Goal: Transaction & Acquisition: Book appointment/travel/reservation

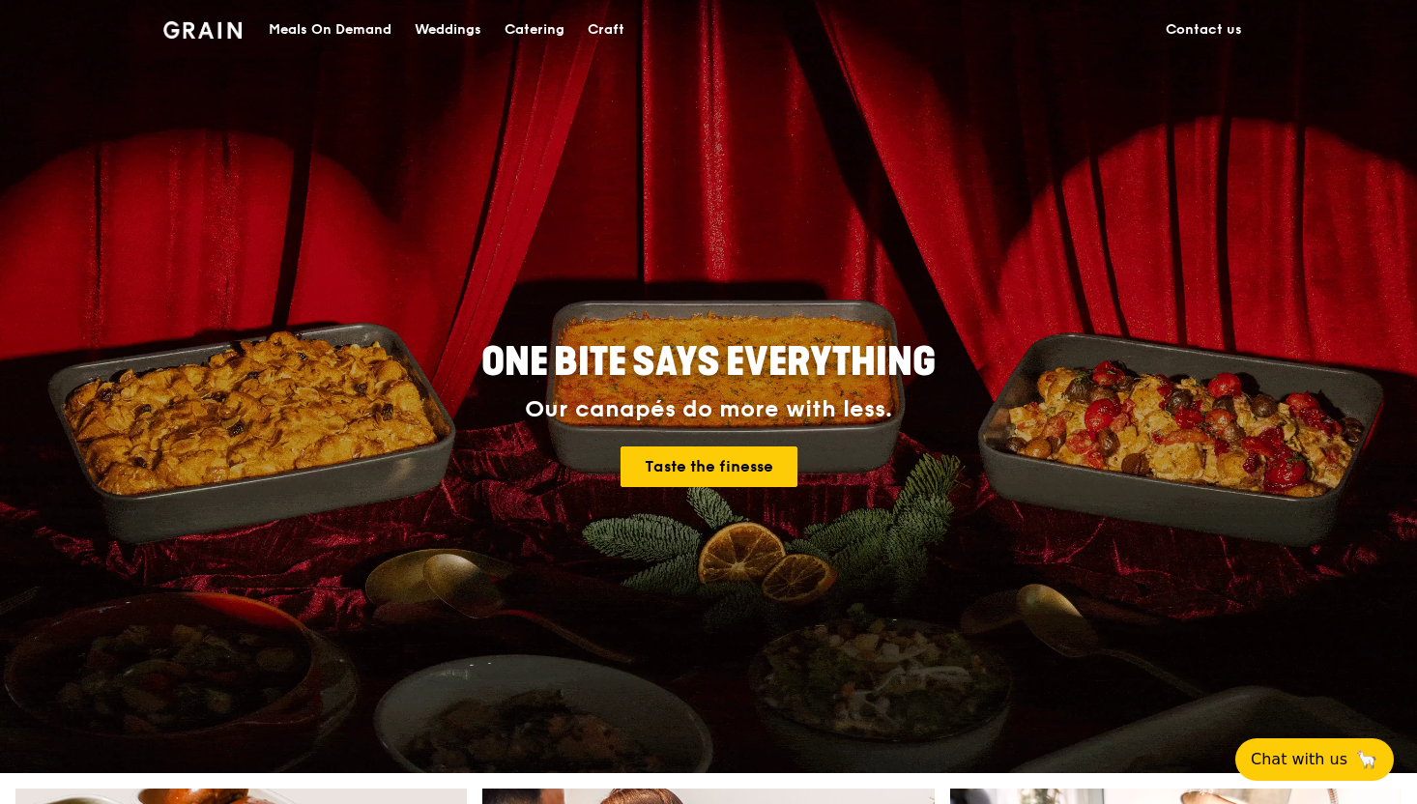
click at [544, 30] on div "Catering" at bounding box center [534, 30] width 60 height 58
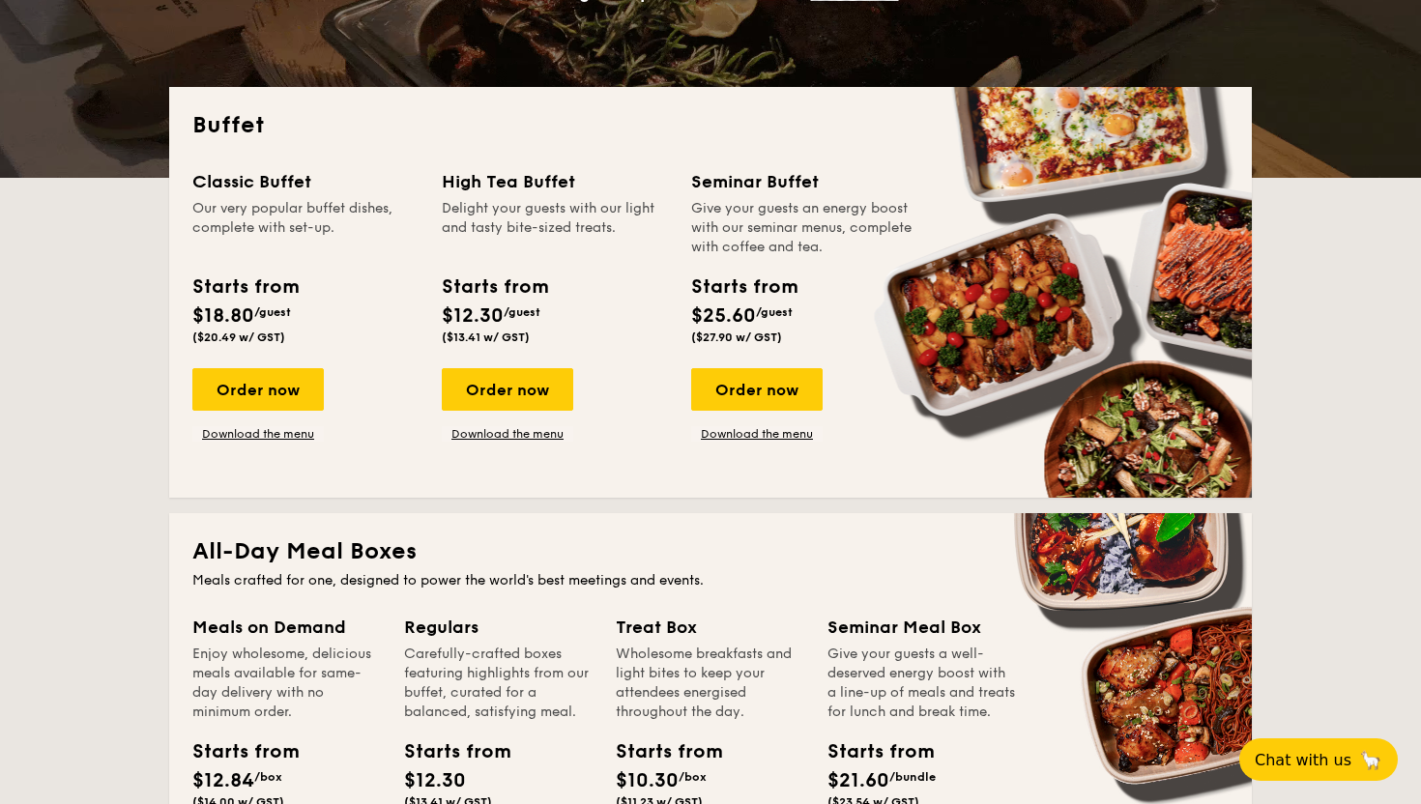
scroll to position [365, 0]
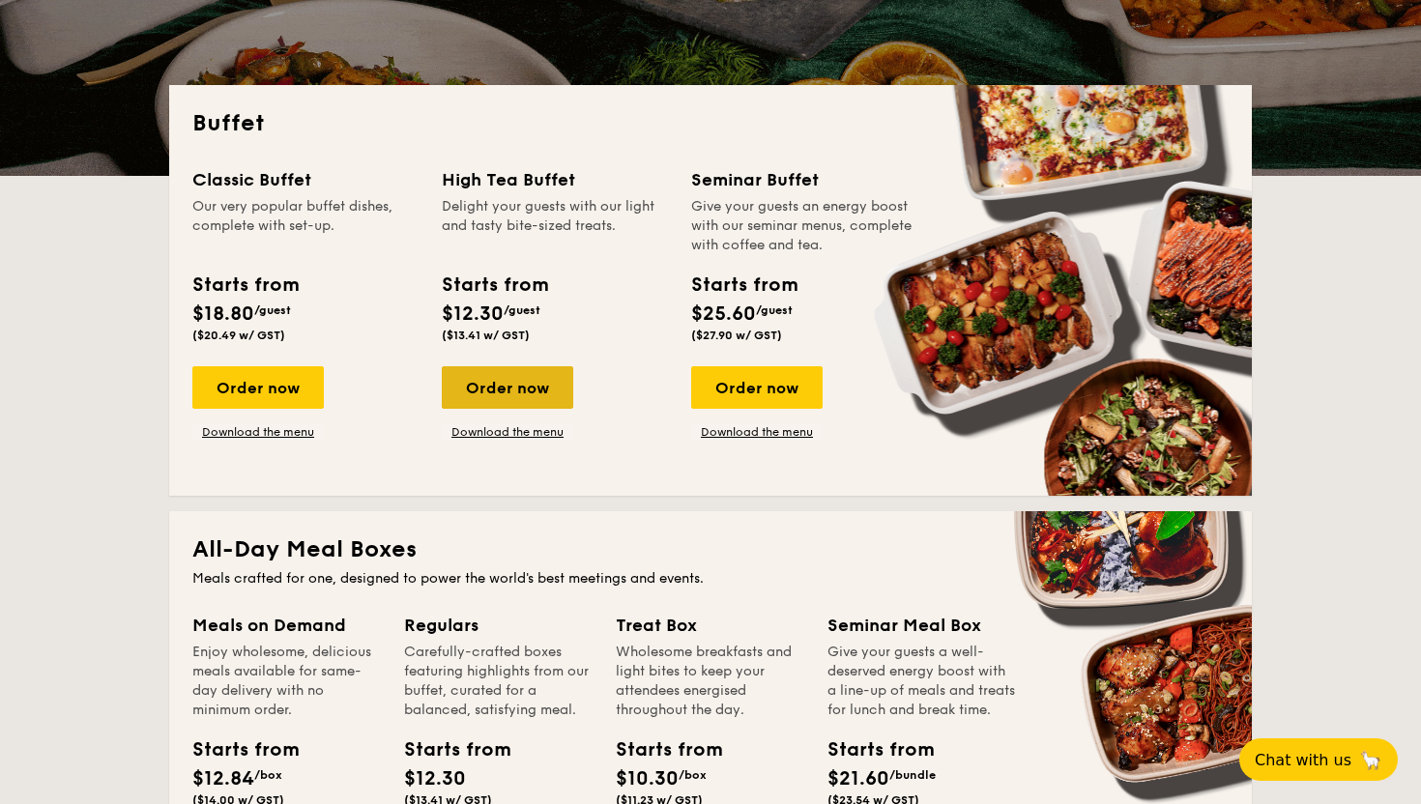
click at [515, 388] on div "Order now" at bounding box center [507, 387] width 131 height 43
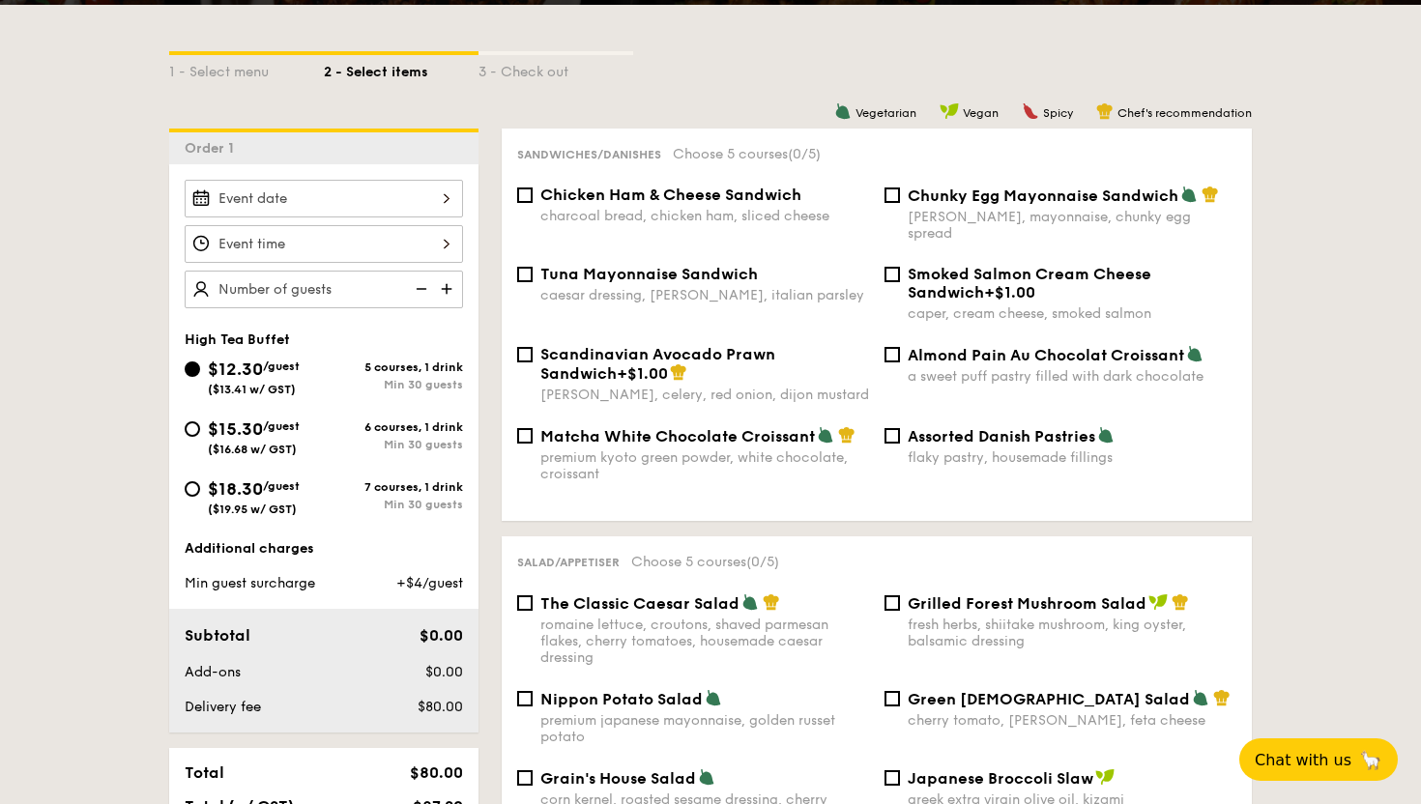
scroll to position [423, 0]
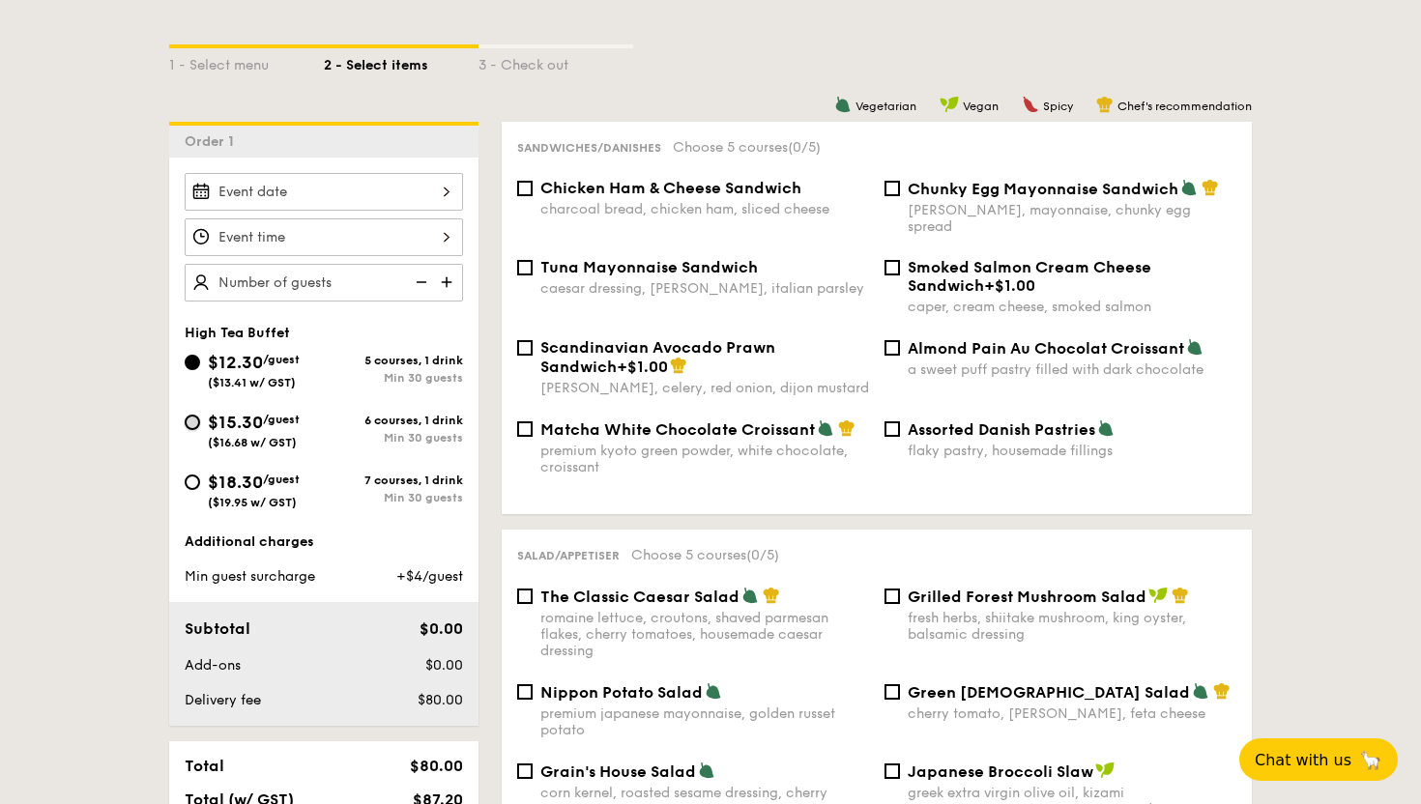
click at [194, 424] on input "$15.30 /guest ($16.68 w/ GST) 6 courses, 1 drink Min 30 guests" at bounding box center [192, 422] width 15 height 15
radio input "true"
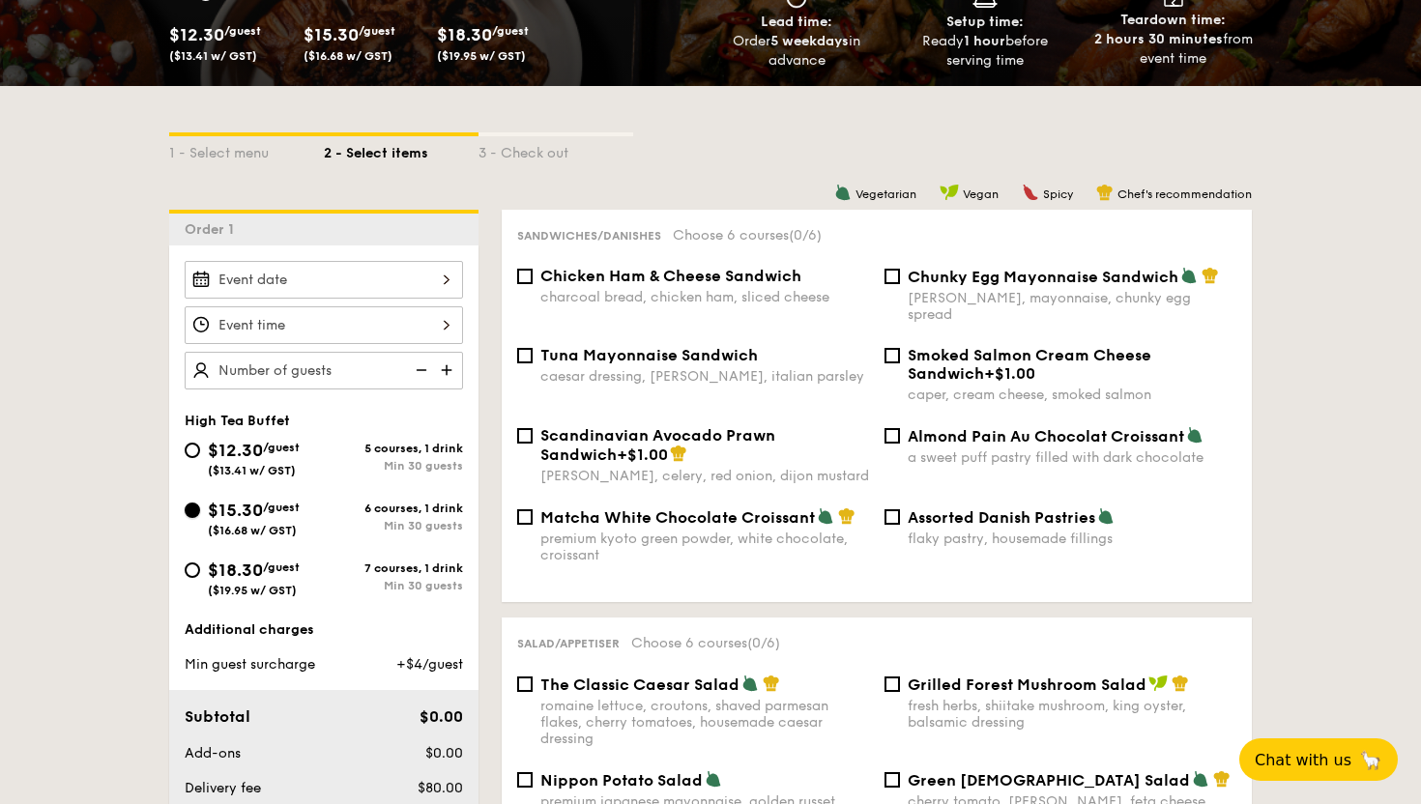
scroll to position [339, 0]
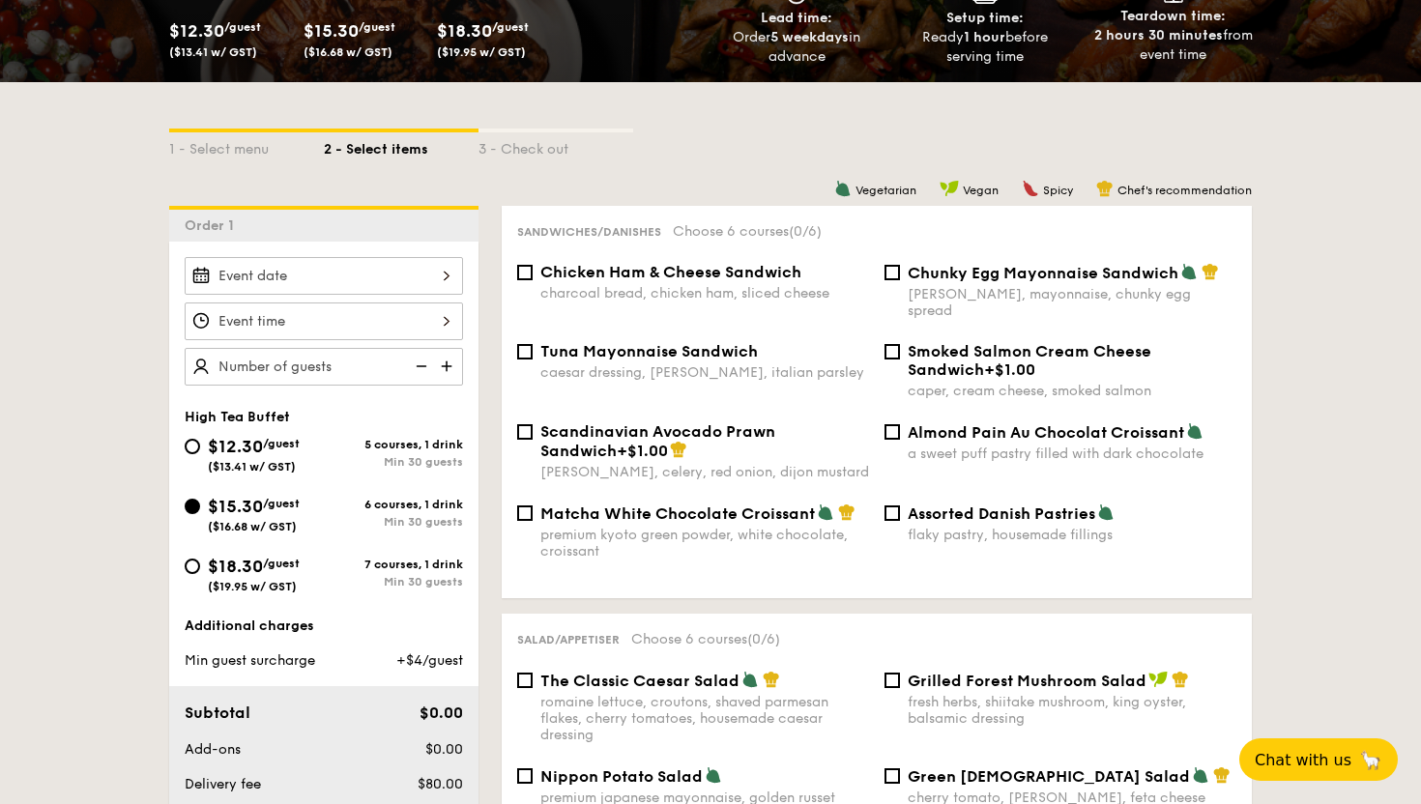
click at [417, 269] on div at bounding box center [324, 276] width 278 height 38
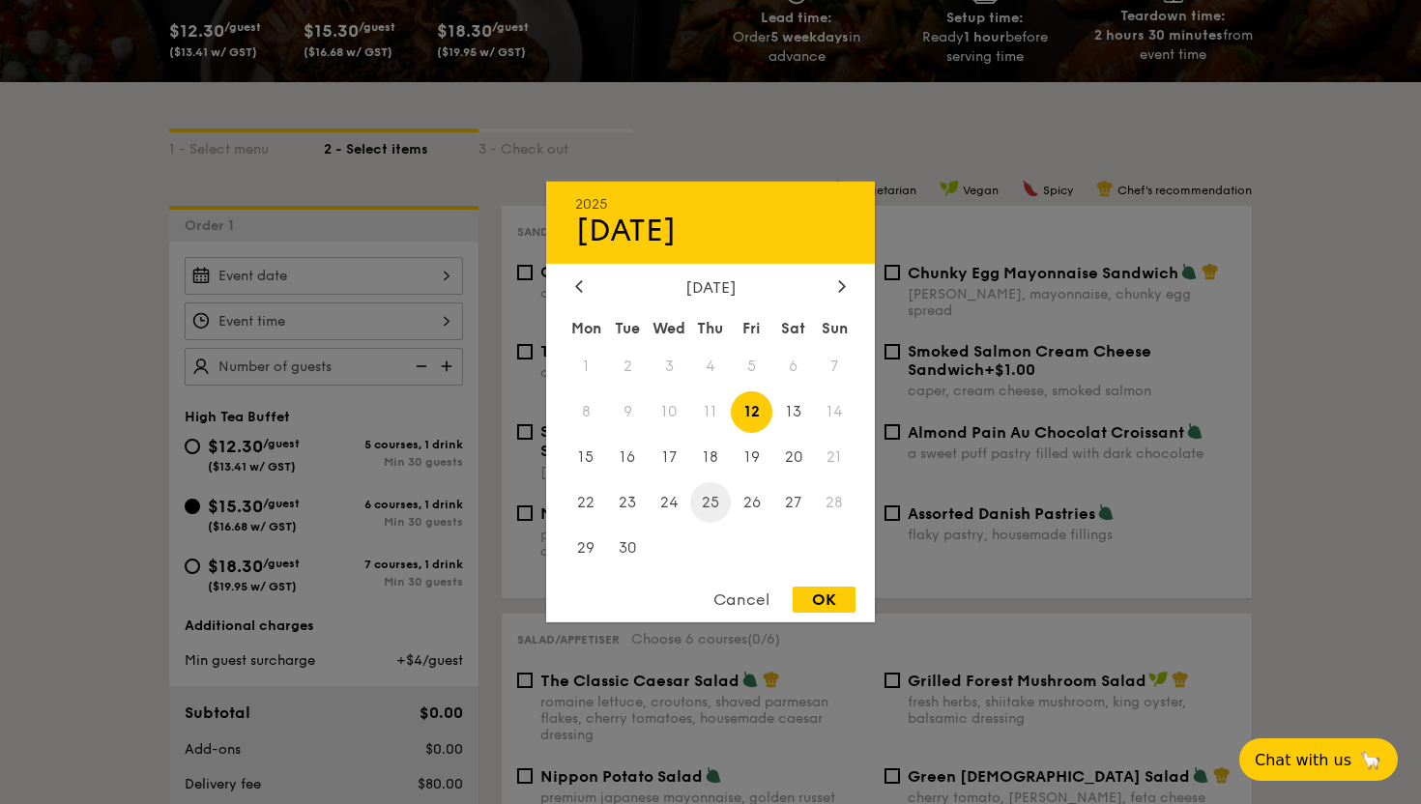
click at [708, 514] on span "25" at bounding box center [711, 502] width 42 height 42
click at [821, 608] on div "OK" at bounding box center [823, 600] width 63 height 26
type input "[DATE]"
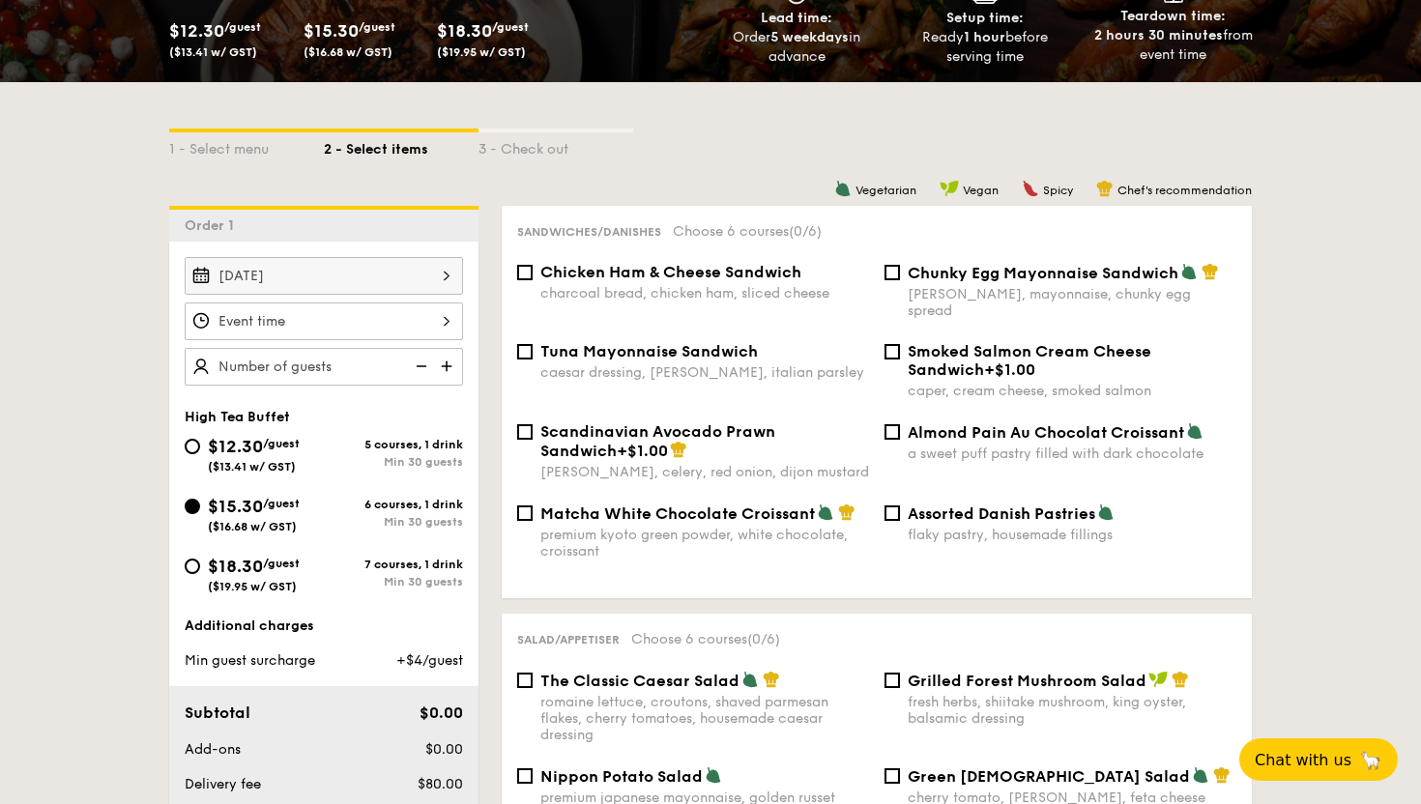
click at [391, 328] on div "12 1 2 3 4 5 6 7 8 9 10 11 00 15 30 45 am pm Cancel OK" at bounding box center [324, 321] width 278 height 38
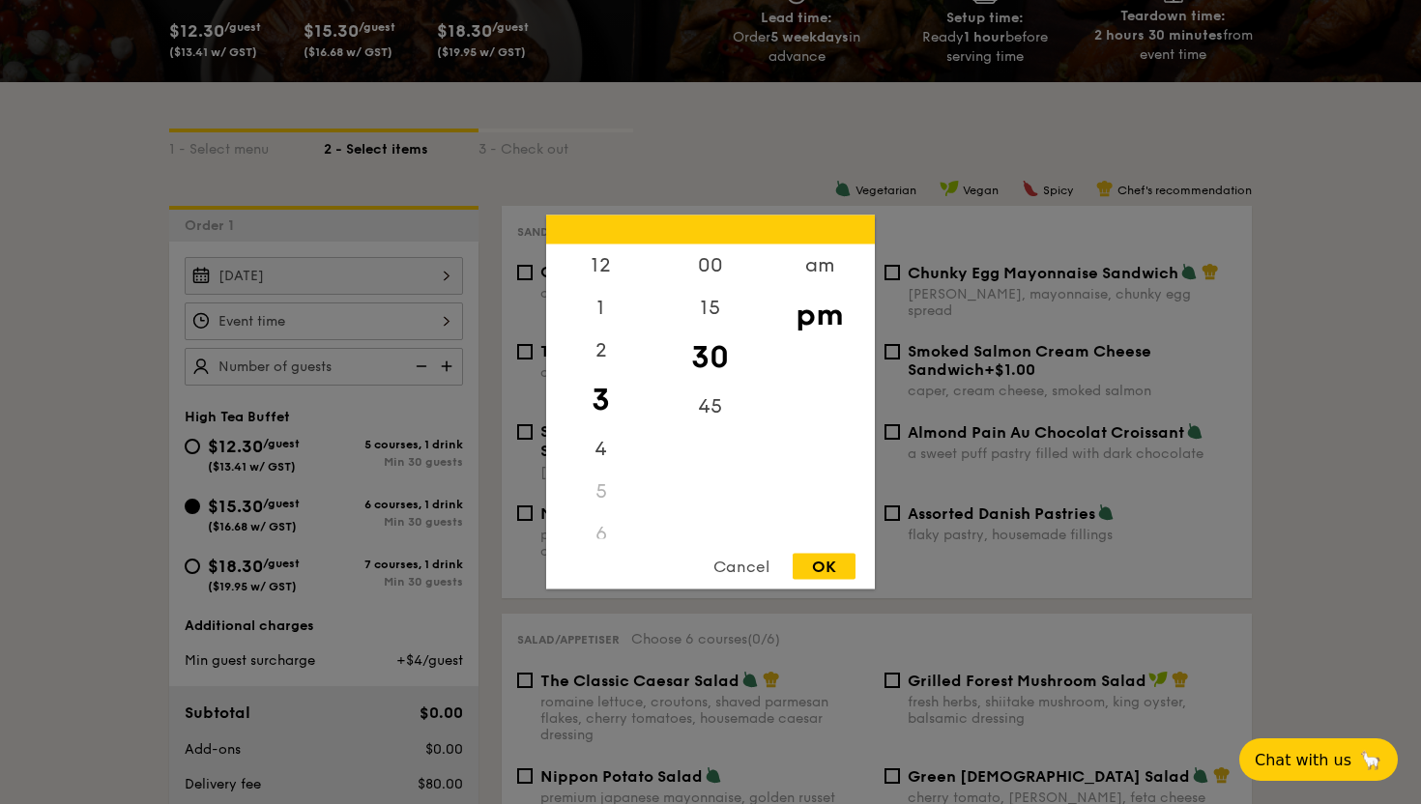
click at [609, 389] on div "3" at bounding box center [600, 400] width 109 height 56
click at [708, 273] on div "00" at bounding box center [709, 272] width 109 height 56
click at [815, 318] on div "pm" at bounding box center [818, 315] width 109 height 56
click at [834, 564] on div "OK" at bounding box center [823, 567] width 63 height 26
type input "3:00PM"
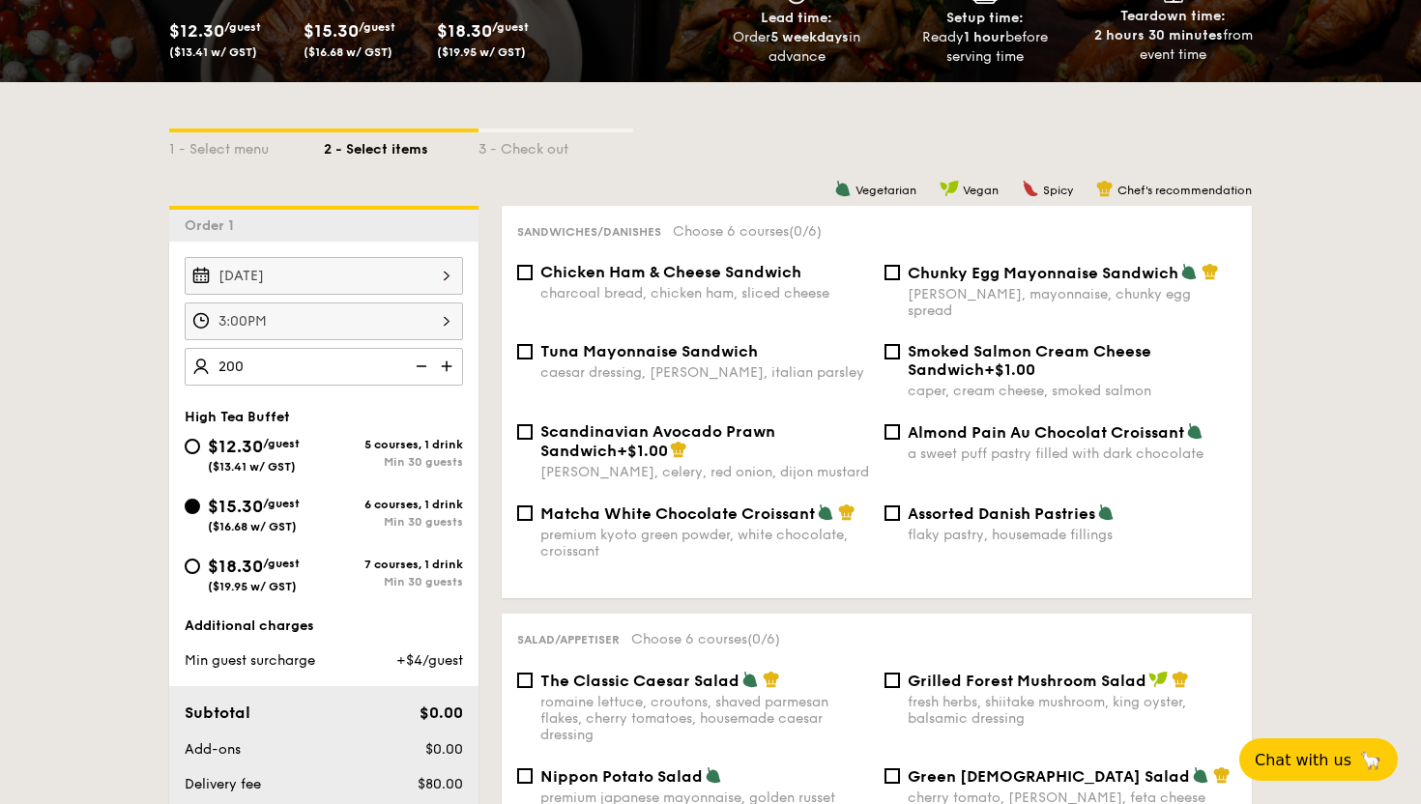
type input "200 guests"
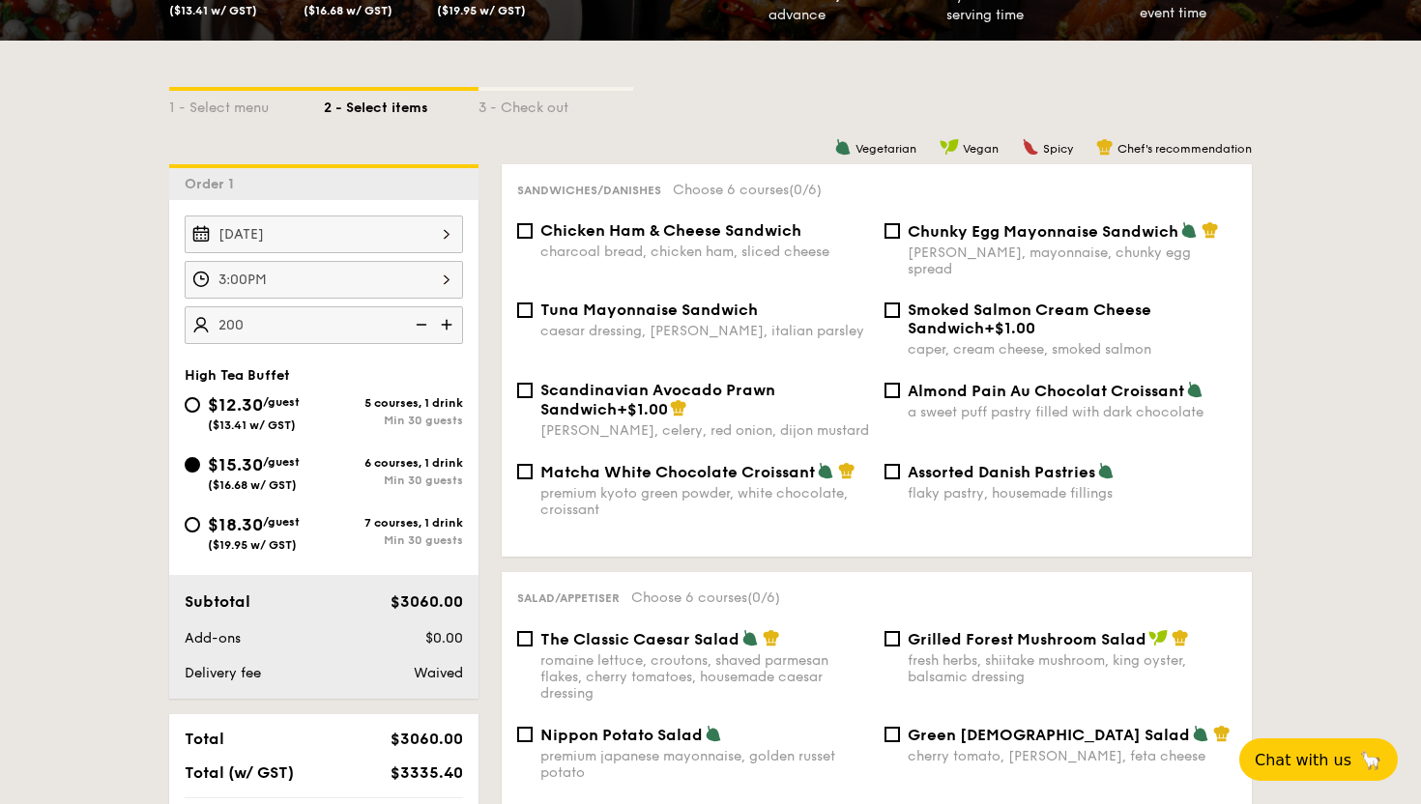
scroll to position [384, 0]
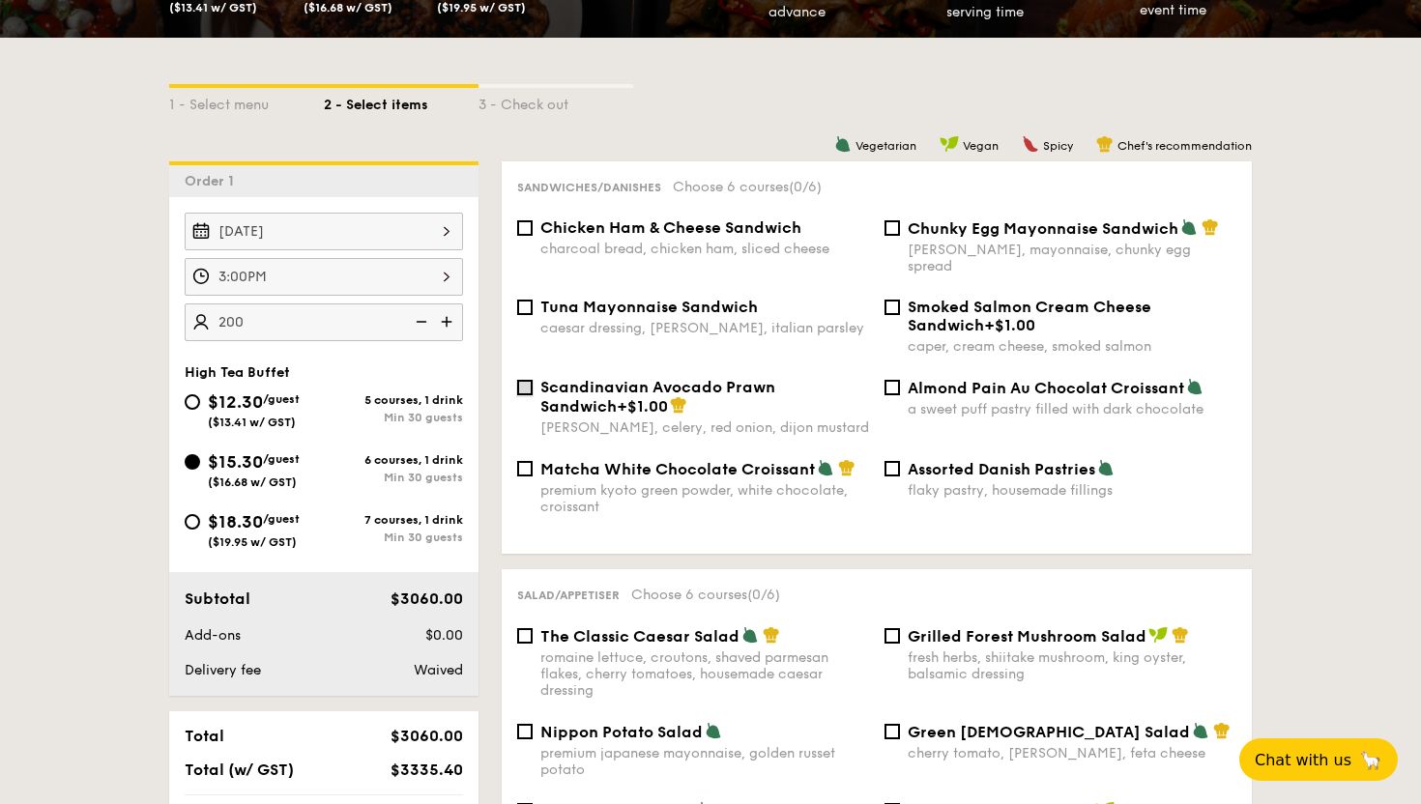
click at [530, 380] on input "Scandinavian Avocado Prawn Sandwich +$1.00 [PERSON_NAME], celery, red onion, di…" at bounding box center [524, 387] width 15 height 15
checkbox input "true"
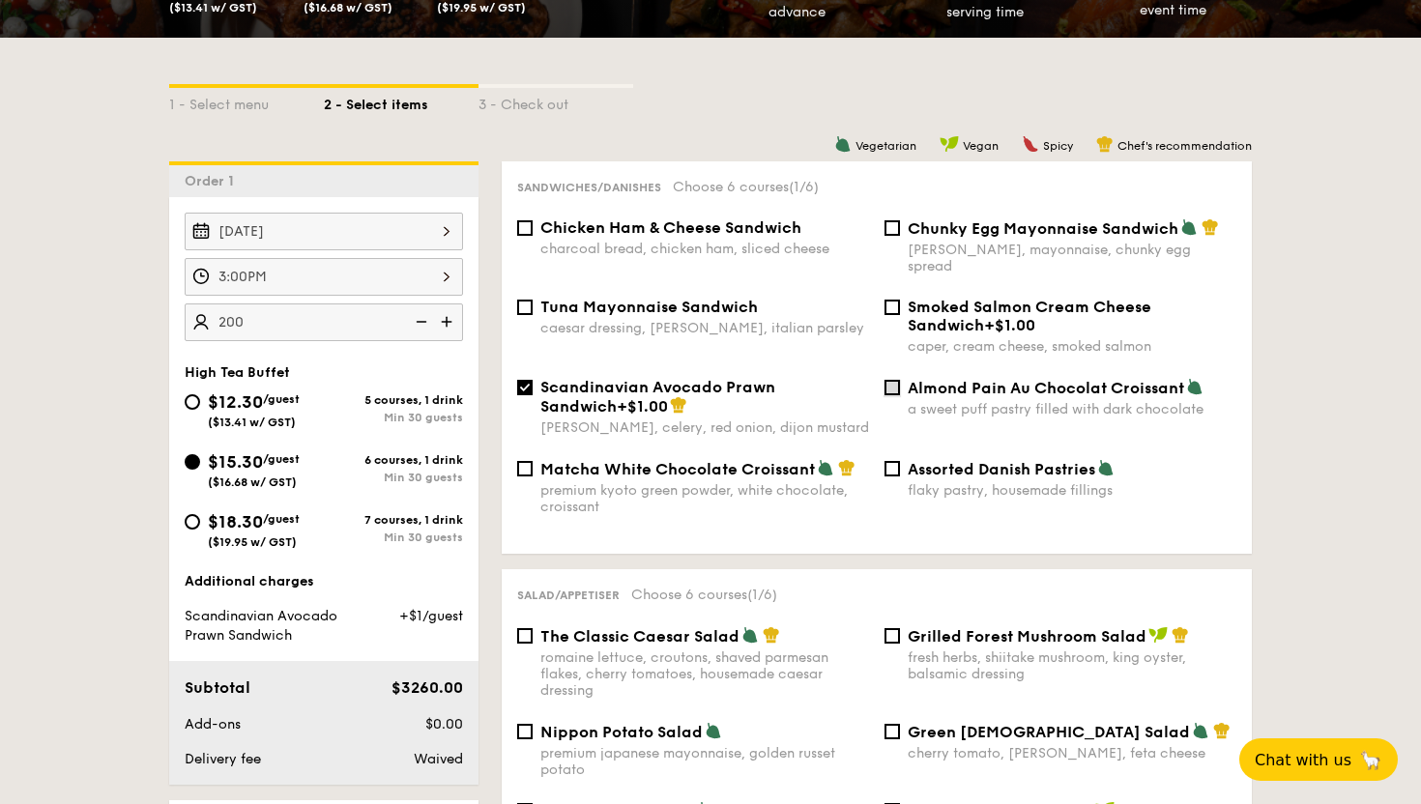
click at [894, 380] on input "Almond Pain Au Chocolat Croissant a sweet puff pastry filled with dark chocolate" at bounding box center [891, 387] width 15 height 15
click at [524, 361] on div "Tuna Mayonnaise Sandwich caesar dressing, gherkin, italian parsley Smoked Salmo…" at bounding box center [876, 338] width 734 height 80
click at [897, 380] on input "Almond Pain Au Chocolat Croissant a sweet puff pastry filled with dark chocolate" at bounding box center [891, 387] width 15 height 15
checkbox input "false"
click at [526, 380] on input "Scandinavian Avocado Prawn Sandwich +$1.00 [PERSON_NAME], celery, red onion, di…" at bounding box center [524, 387] width 15 height 15
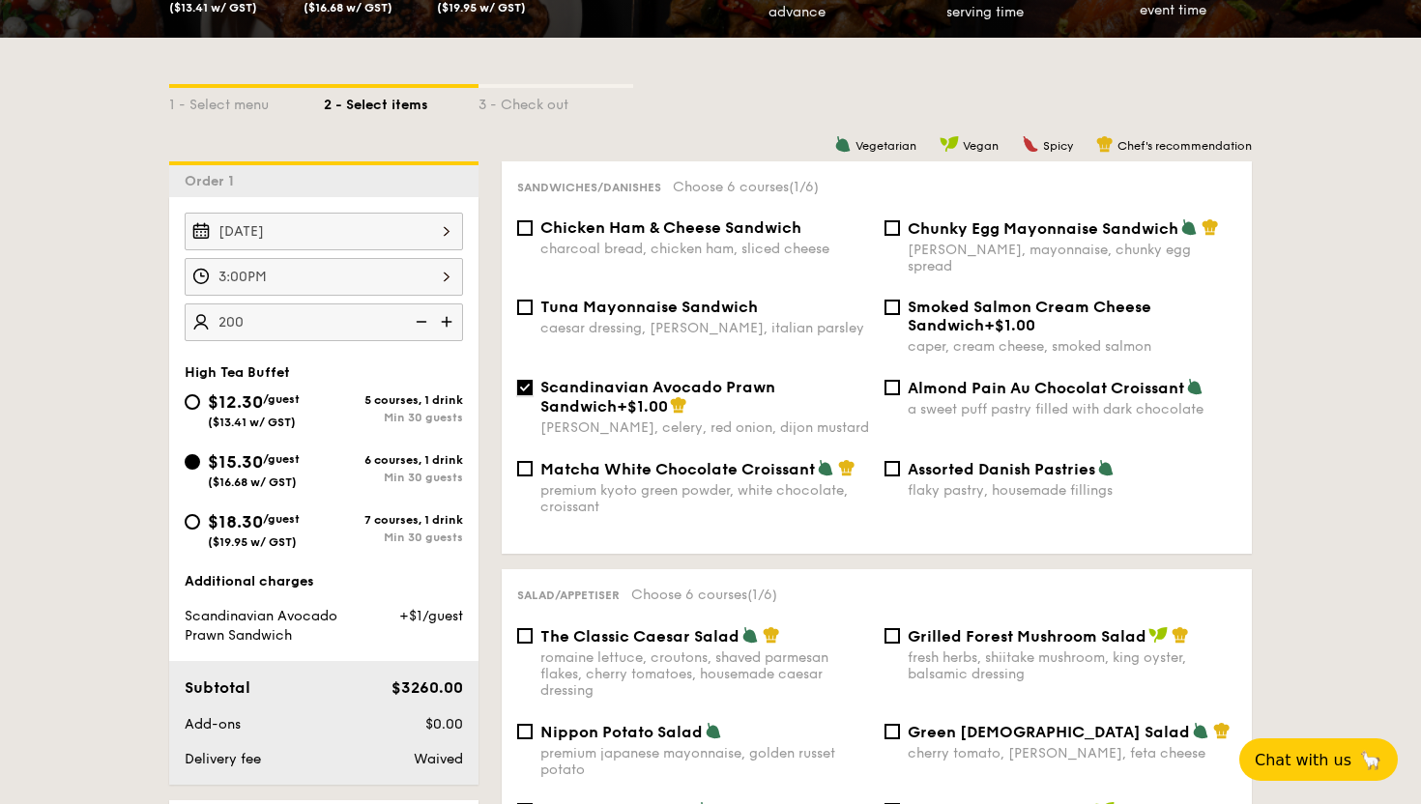
checkbox input "false"
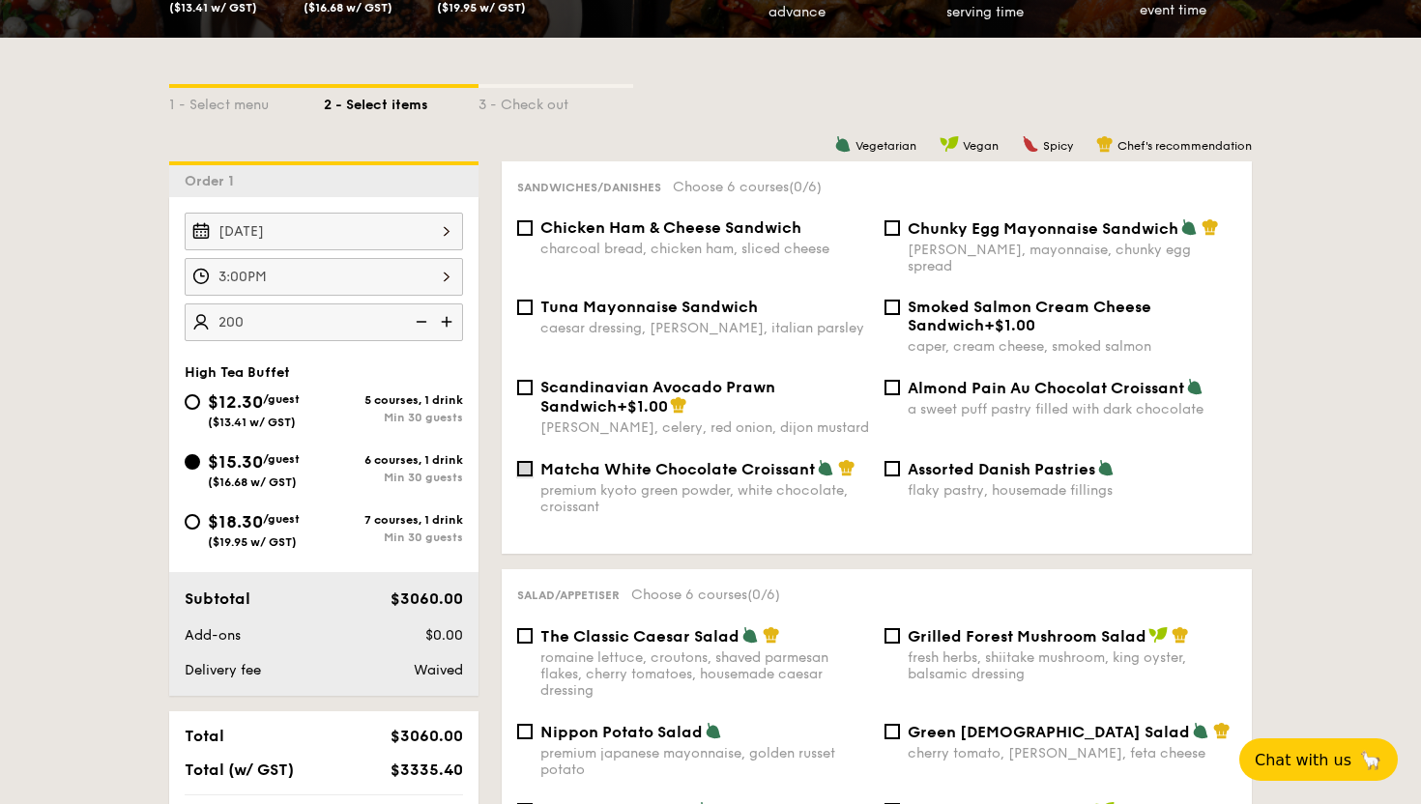
click at [530, 461] on input "Matcha White Chocolate Croissant premium kyoto green powder, white chocolate, c…" at bounding box center [524, 468] width 15 height 15
checkbox input "true"
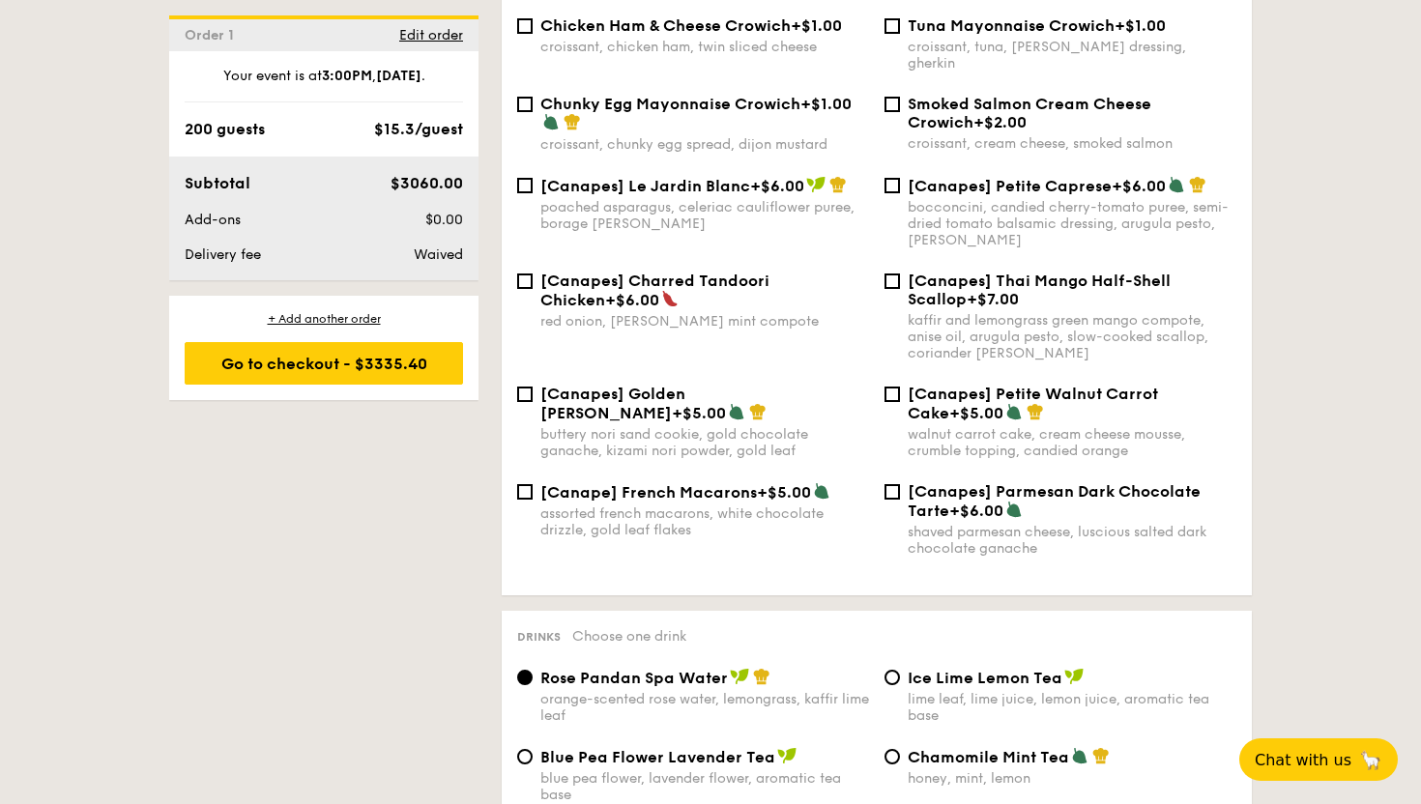
scroll to position [2640, 0]
